Goal: Task Accomplishment & Management: Manage account settings

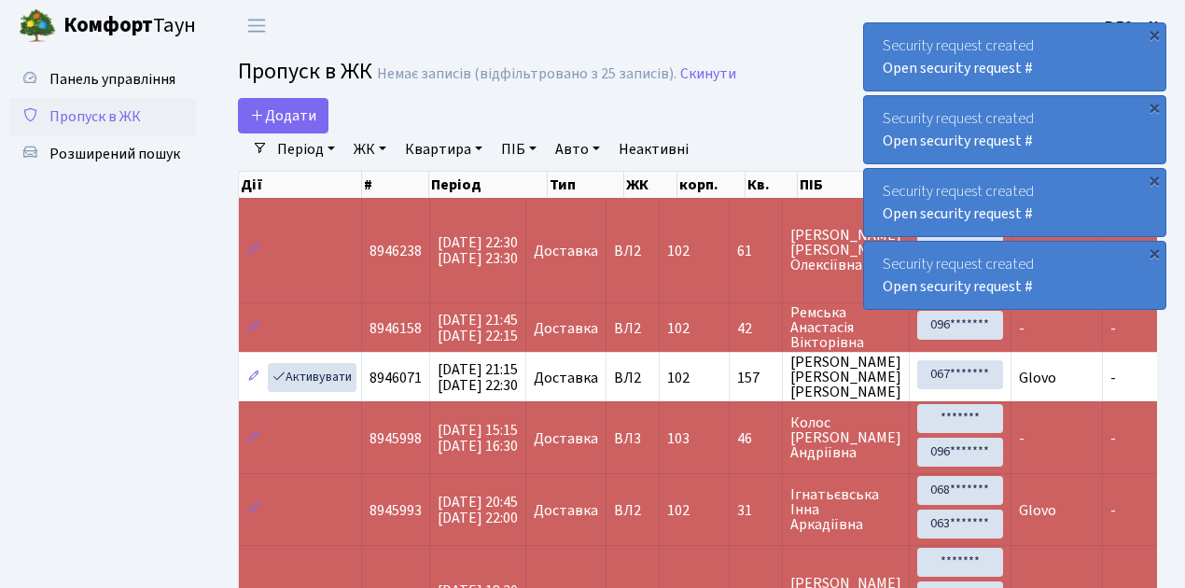
select select "25"
click at [117, 118] on span "Пропуск в ЖК" at bounding box center [94, 116] width 91 height 21
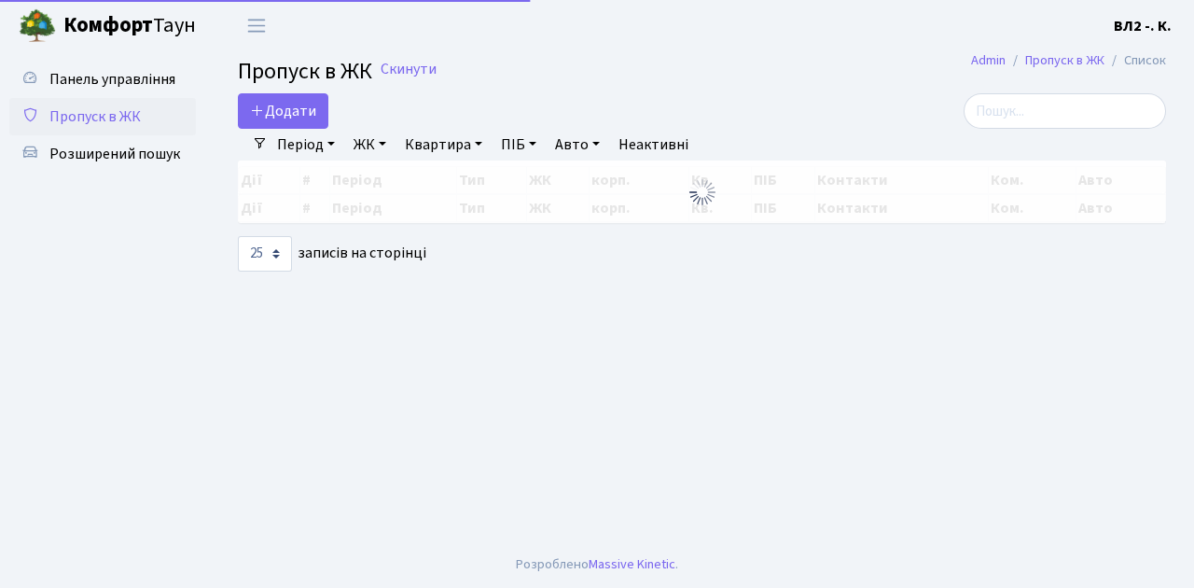
select select "25"
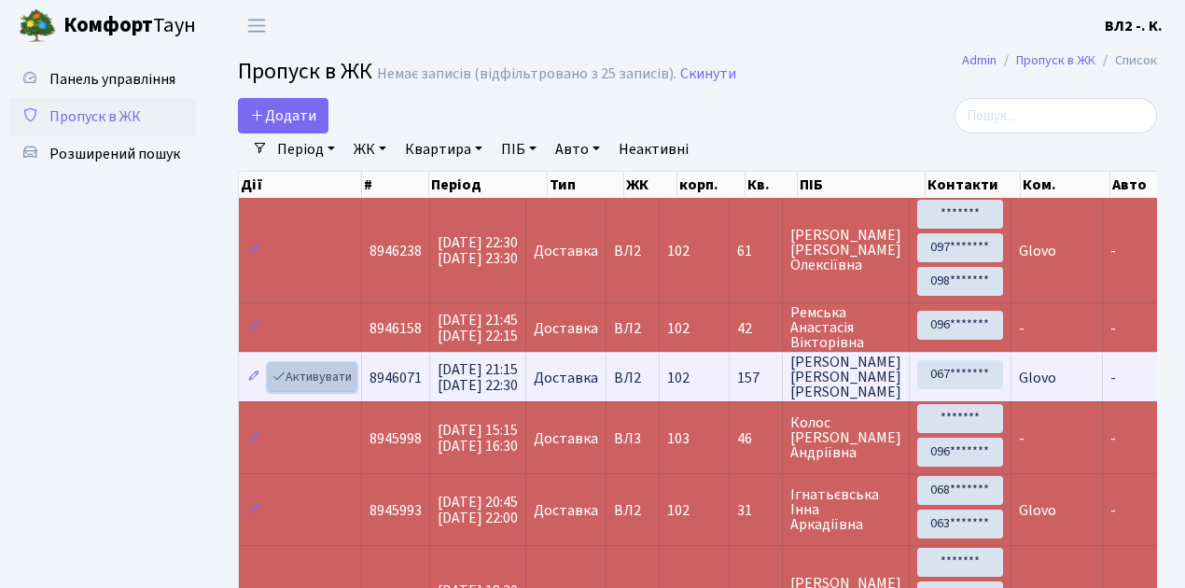
click at [310, 372] on link "Активувати" at bounding box center [312, 377] width 89 height 29
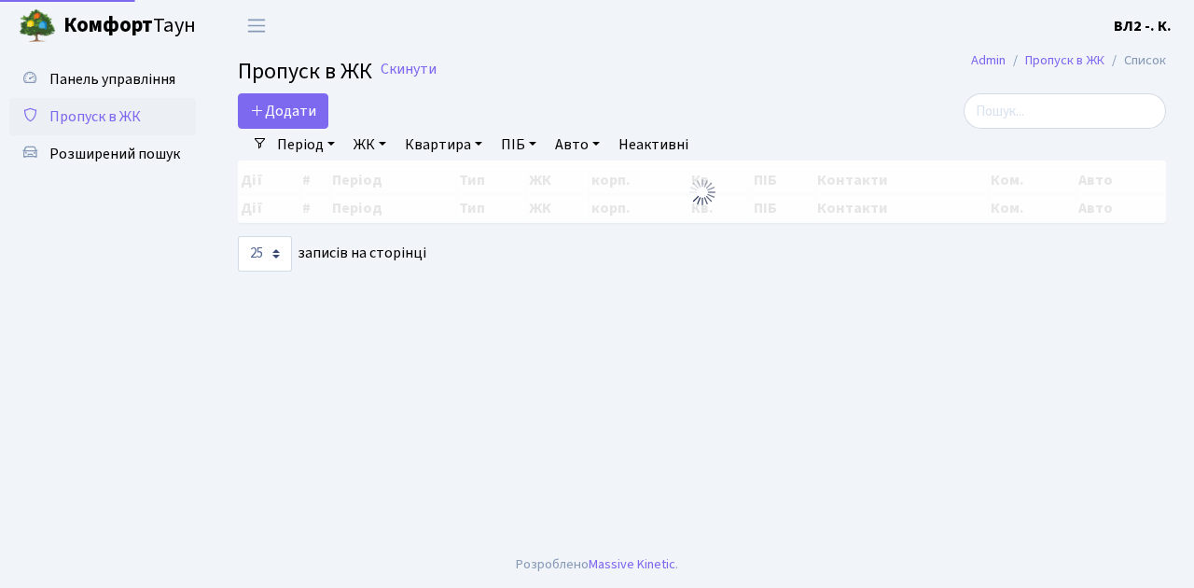
select select "25"
